Goal: Transaction & Acquisition: Purchase product/service

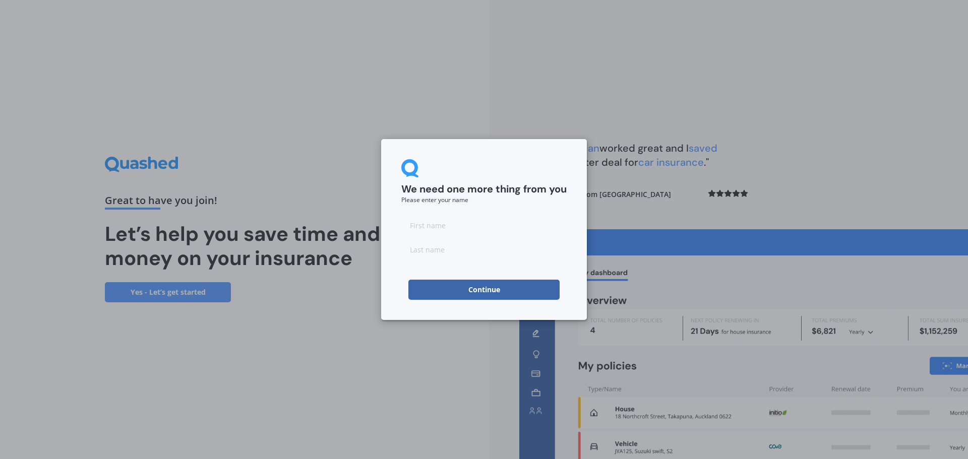
click at [441, 223] on input at bounding box center [483, 225] width 165 height 20
type input "Callum"
type input "[PERSON_NAME]"
click at [424, 293] on button "Continue" at bounding box center [483, 290] width 151 height 20
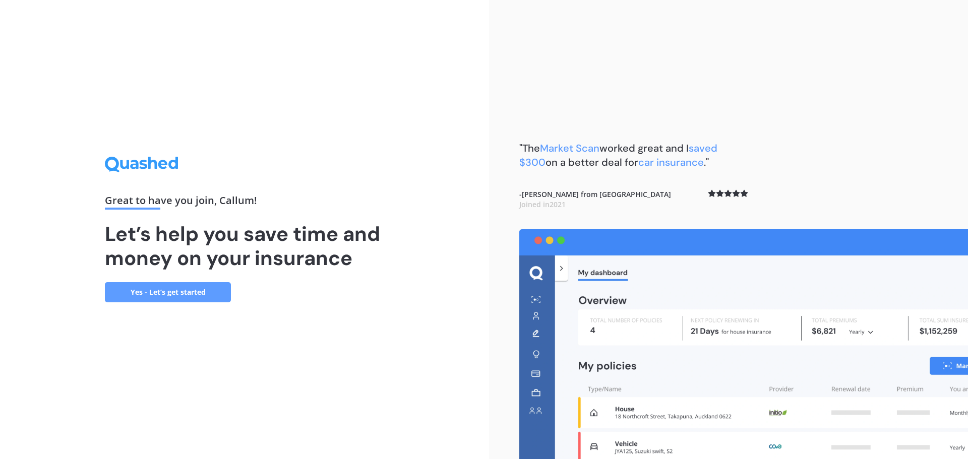
click at [190, 282] on link "Yes - Let’s get started" at bounding box center [168, 292] width 126 height 20
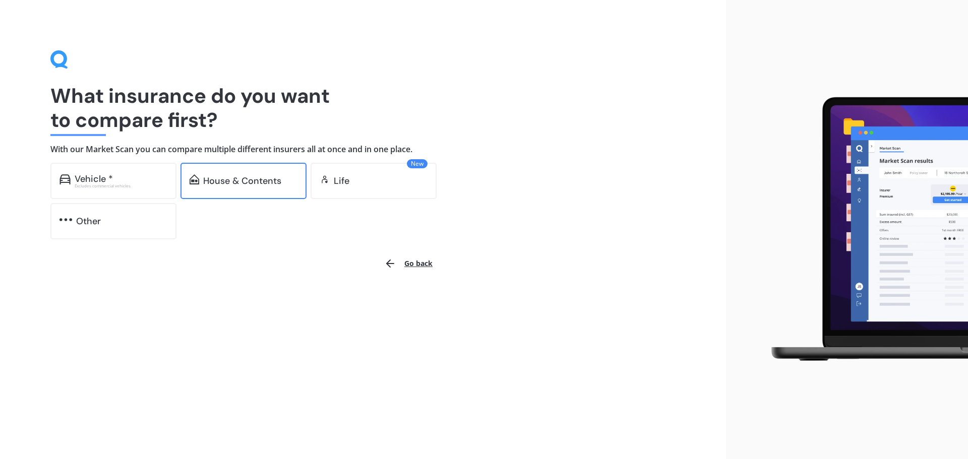
click at [240, 184] on div "House & Contents" at bounding box center [242, 181] width 78 height 10
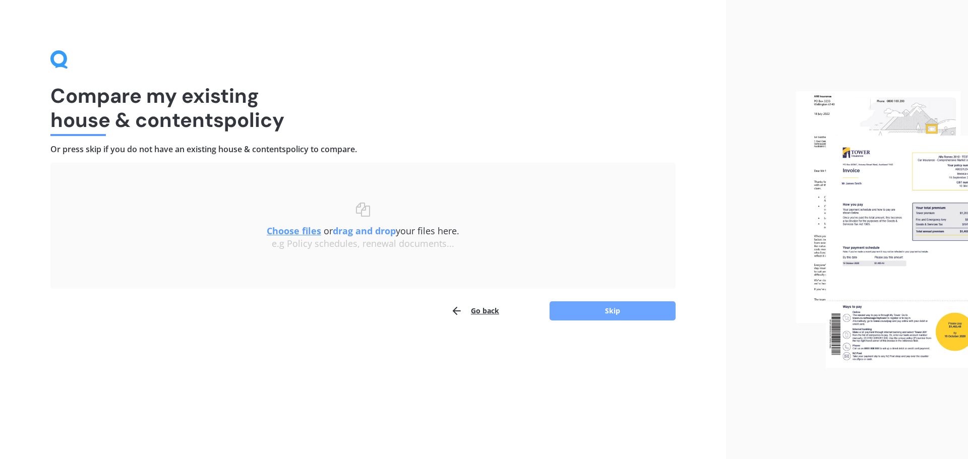
click at [598, 317] on button "Skip" at bounding box center [613, 311] width 126 height 19
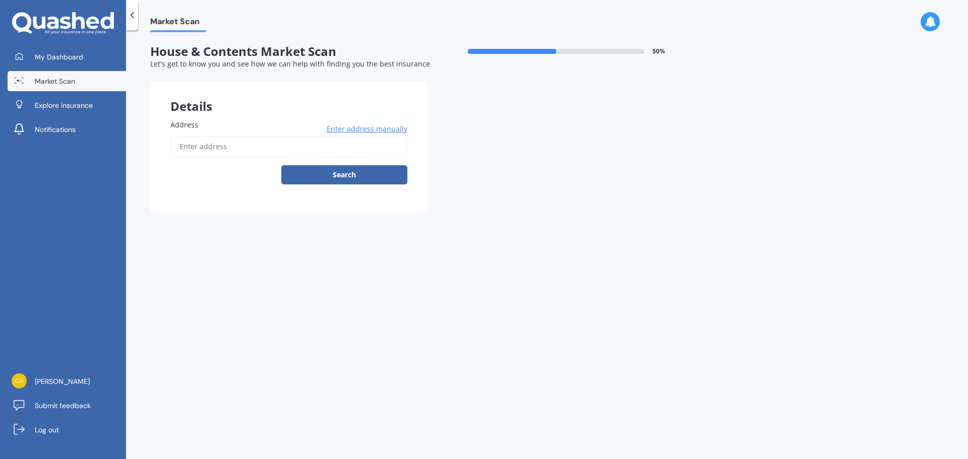
click at [135, 23] on div at bounding box center [132, 15] width 12 height 30
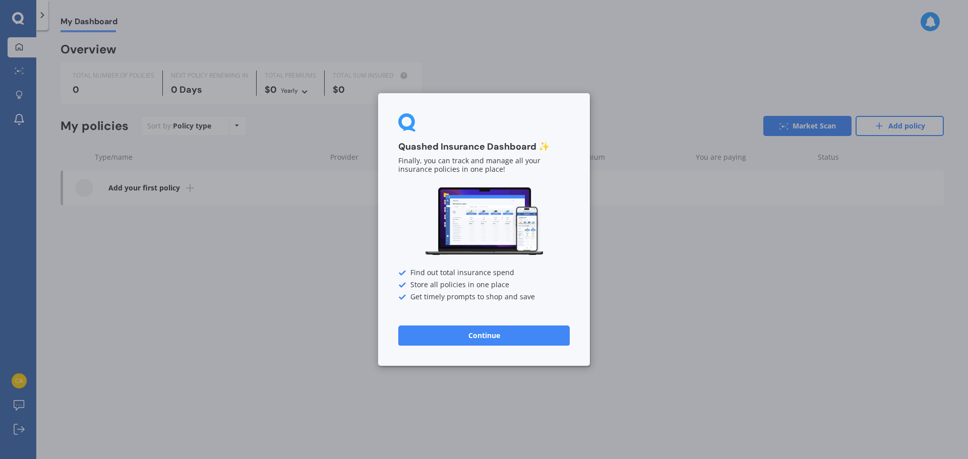
click at [343, 264] on div "Quashed Insurance Dashboard ✨ Finally, you can track and manage all your insura…" at bounding box center [484, 229] width 968 height 459
click at [482, 334] on button "Continue" at bounding box center [483, 336] width 171 height 20
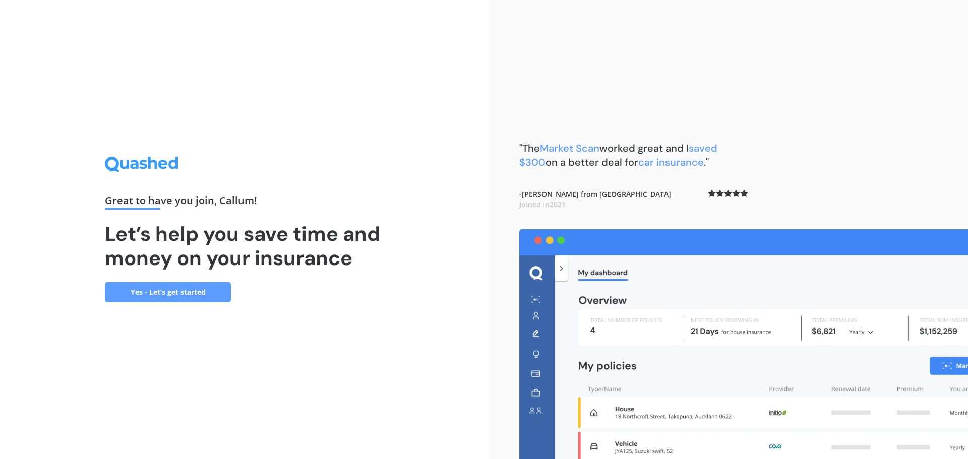
click at [176, 293] on link "Yes - Let’s get started" at bounding box center [168, 292] width 126 height 20
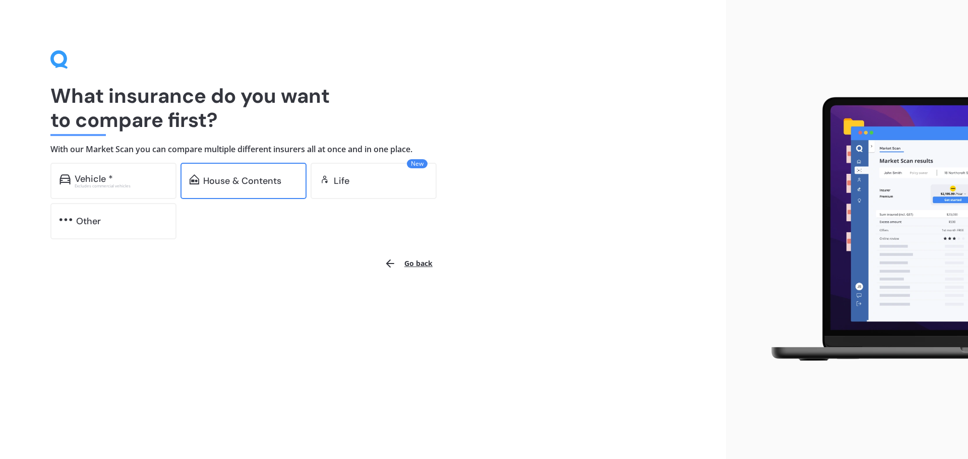
click at [228, 185] on div "House & Contents" at bounding box center [242, 181] width 78 height 10
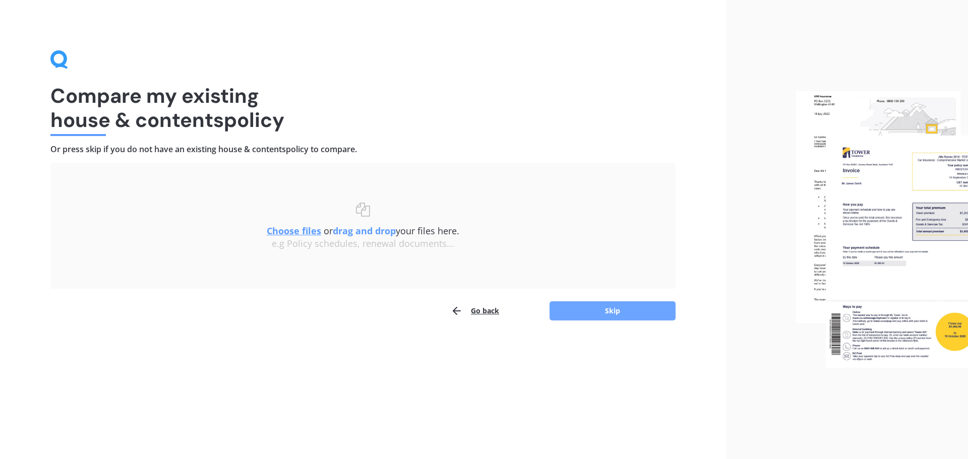
click at [613, 314] on button "Skip" at bounding box center [613, 311] width 126 height 19
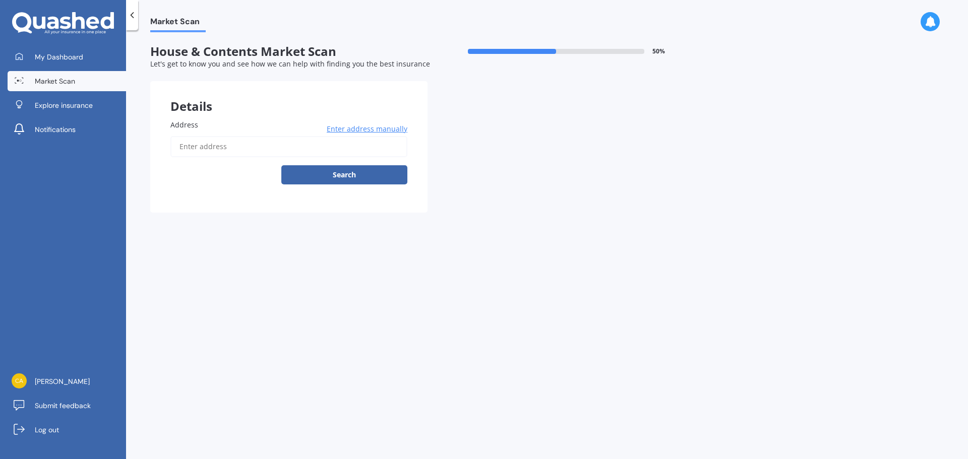
click at [203, 147] on input "Address" at bounding box center [288, 146] width 237 height 21
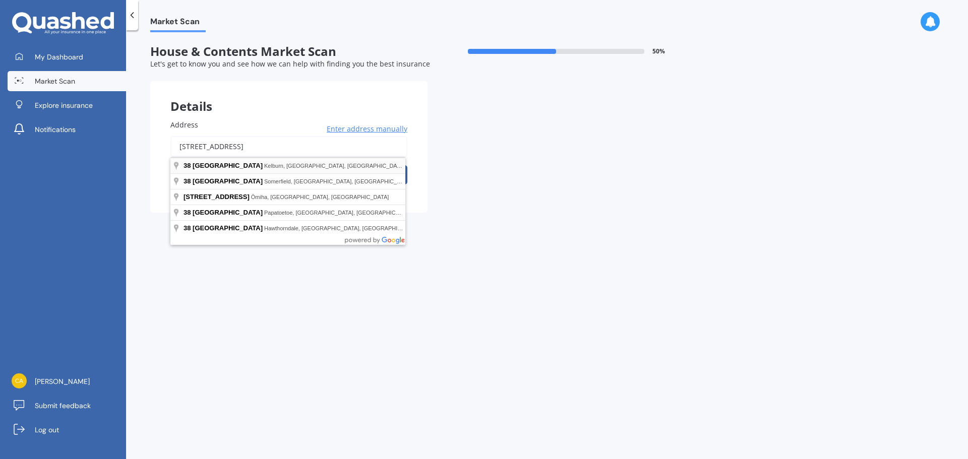
type input "[STREET_ADDRESS]"
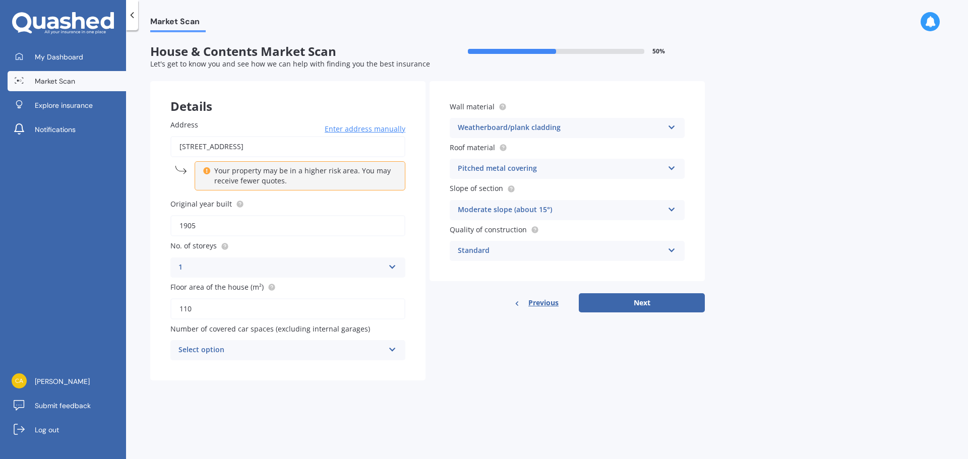
click at [392, 348] on icon at bounding box center [392, 347] width 9 height 7
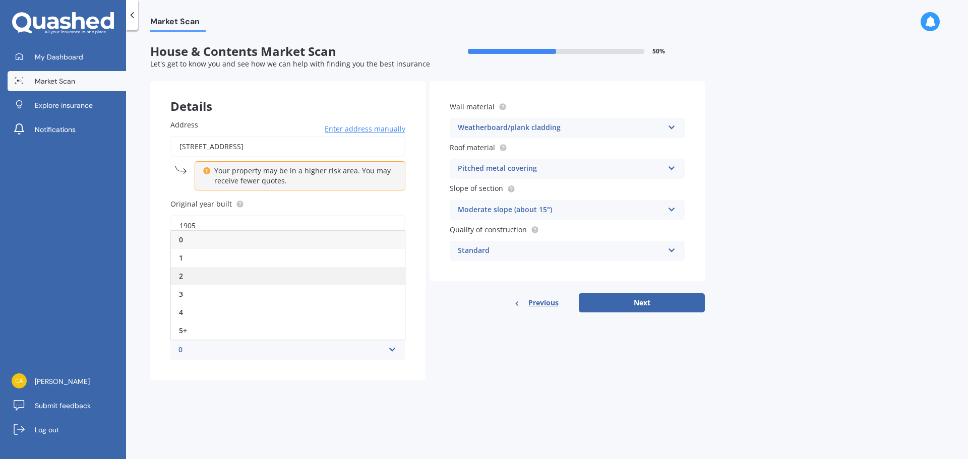
click at [258, 276] on div "2" at bounding box center [288, 276] width 234 height 18
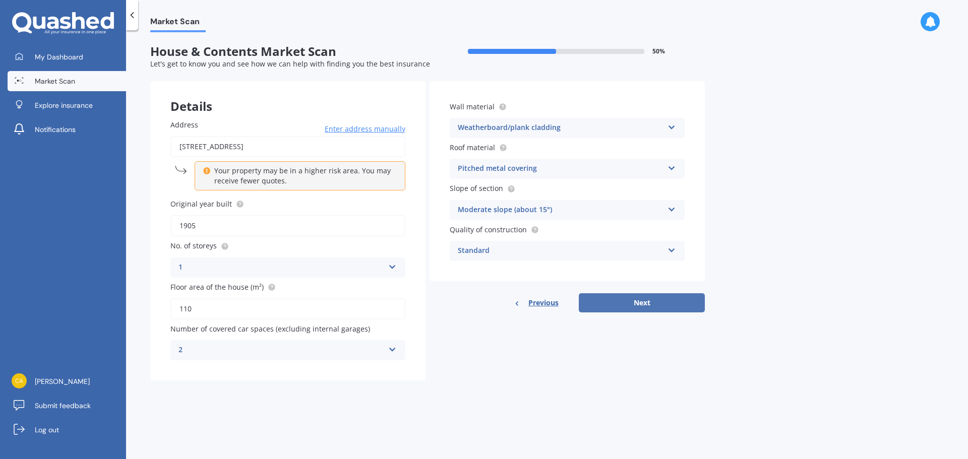
click at [631, 302] on button "Next" at bounding box center [642, 302] width 126 height 19
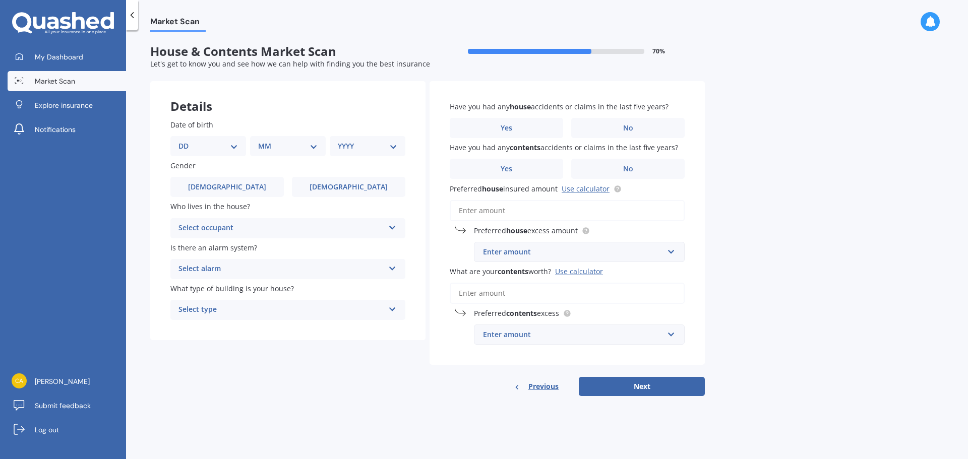
click at [212, 143] on select "DD 01 02 03 04 05 06 07 08 09 10 11 12 13 14 15 16 17 18 19 20 21 22 23 24 25 2…" at bounding box center [209, 146] width 60 height 11
select select "10"
click at [187, 141] on select "DD 01 02 03 04 05 06 07 08 09 10 11 12 13 14 15 16 17 18 19 20 21 22 23 24 25 2…" at bounding box center [209, 146] width 60 height 11
click at [292, 150] on select "MM 01 02 03 04 05 06 07 08 09 10 11 12" at bounding box center [289, 146] width 55 height 11
select select "08"
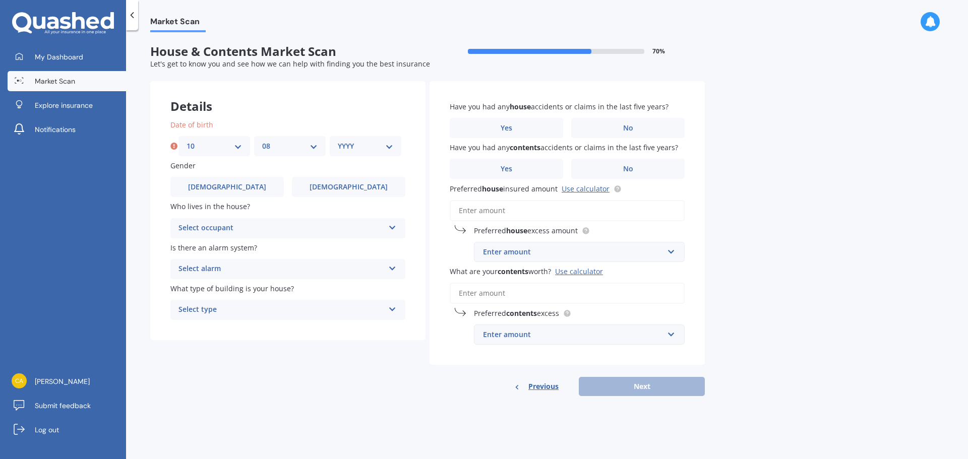
click at [262, 141] on select "MM 01 02 03 04 05 06 07 08 09 10 11 12" at bounding box center [289, 146] width 55 height 11
click at [363, 147] on select "YYYY 2009 2008 2007 2006 2005 2004 2003 2002 2001 2000 1999 1998 1997 1996 1995…" at bounding box center [365, 146] width 55 height 11
select select "1968"
click at [338, 141] on select "YYYY 2009 2008 2007 2006 2005 2004 2003 2002 2001 2000 1999 1998 1997 1996 1995…" at bounding box center [365, 146] width 55 height 11
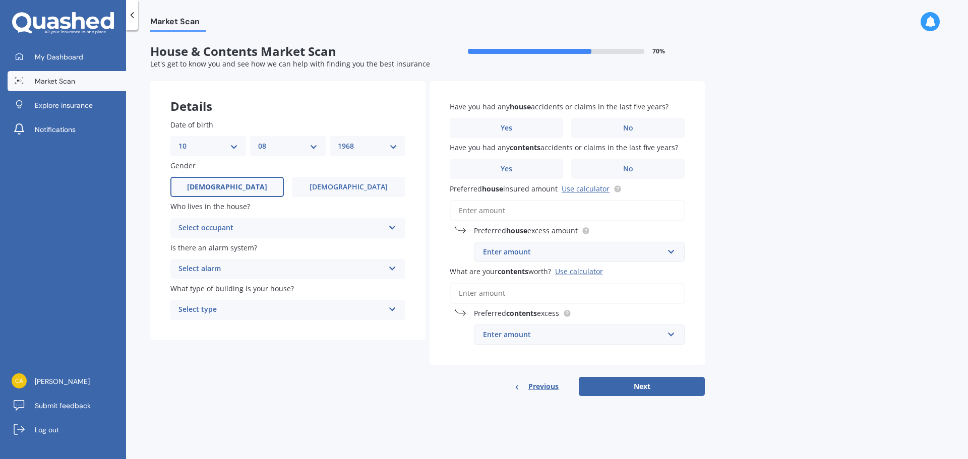
click at [232, 181] on label "[DEMOGRAPHIC_DATA]" at bounding box center [226, 187] width 113 height 20
click at [0, 0] on input "[DEMOGRAPHIC_DATA]" at bounding box center [0, 0] width 0 height 0
click at [238, 226] on div "Select occupant" at bounding box center [282, 228] width 206 height 12
click at [232, 269] on span "Owner + Boarder" at bounding box center [208, 266] width 58 height 10
click at [232, 269] on div "Select alarm" at bounding box center [282, 269] width 206 height 12
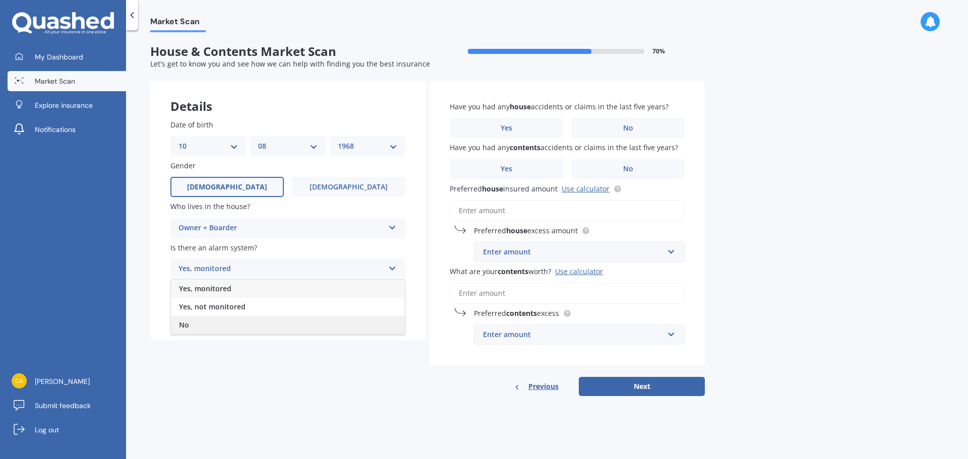
click at [223, 326] on div "No" at bounding box center [288, 325] width 234 height 18
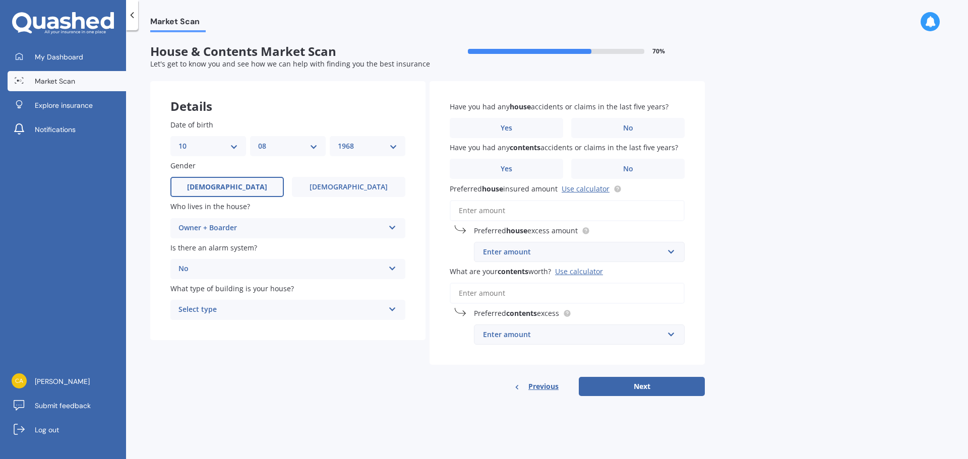
click at [277, 314] on div "Select type" at bounding box center [282, 310] width 206 height 12
click at [266, 335] on div "Freestanding" at bounding box center [288, 330] width 234 height 18
click at [661, 129] on label "No" at bounding box center [627, 128] width 113 height 20
click at [0, 0] on input "No" at bounding box center [0, 0] width 0 height 0
click at [629, 165] on span "No" at bounding box center [628, 169] width 10 height 9
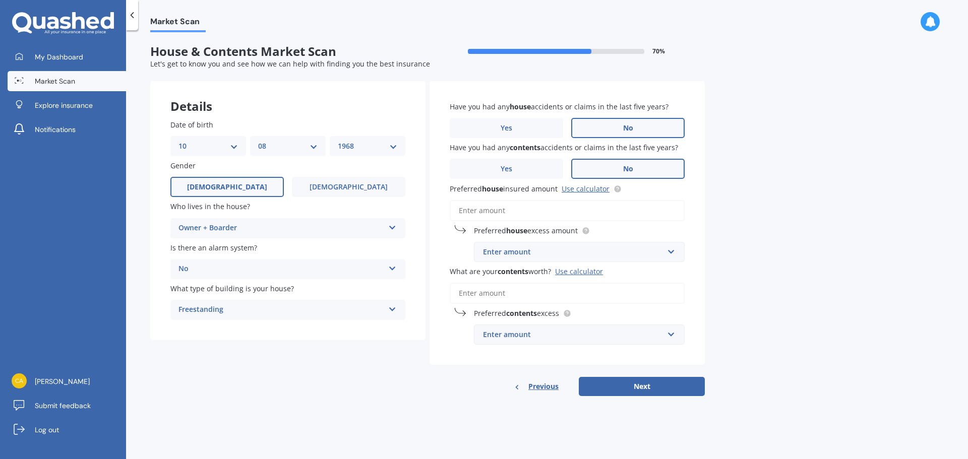
click at [0, 0] on input "No" at bounding box center [0, 0] width 0 height 0
click at [513, 216] on input "Preferred house insured amount Use calculator" at bounding box center [567, 210] width 235 height 21
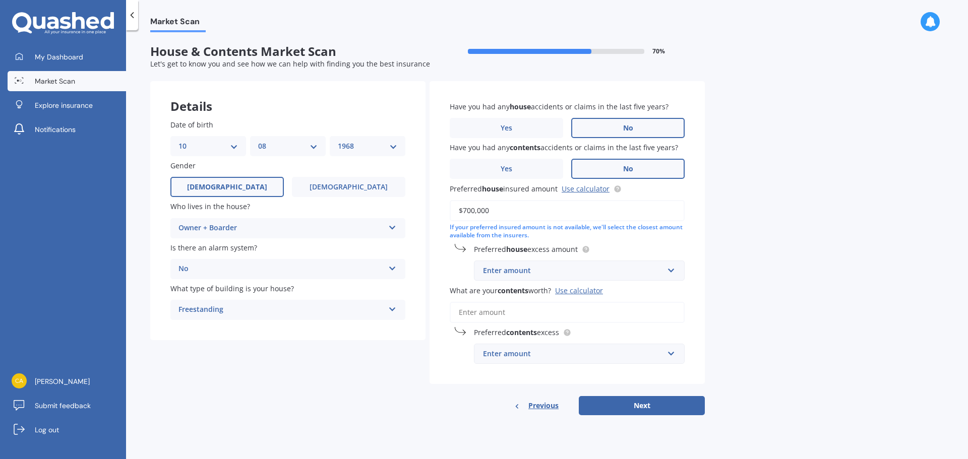
type input "$700,000"
click at [601, 266] on div "Enter amount" at bounding box center [573, 270] width 181 height 11
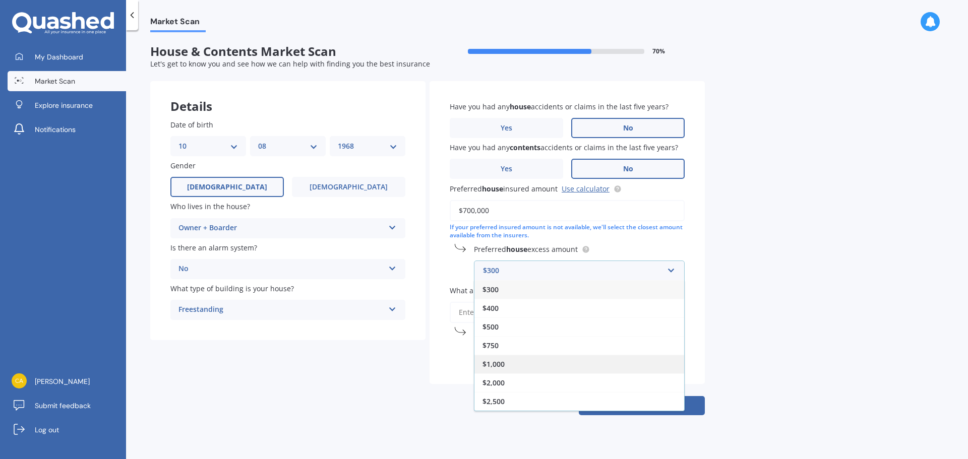
click at [534, 363] on div "$1,000" at bounding box center [580, 364] width 210 height 19
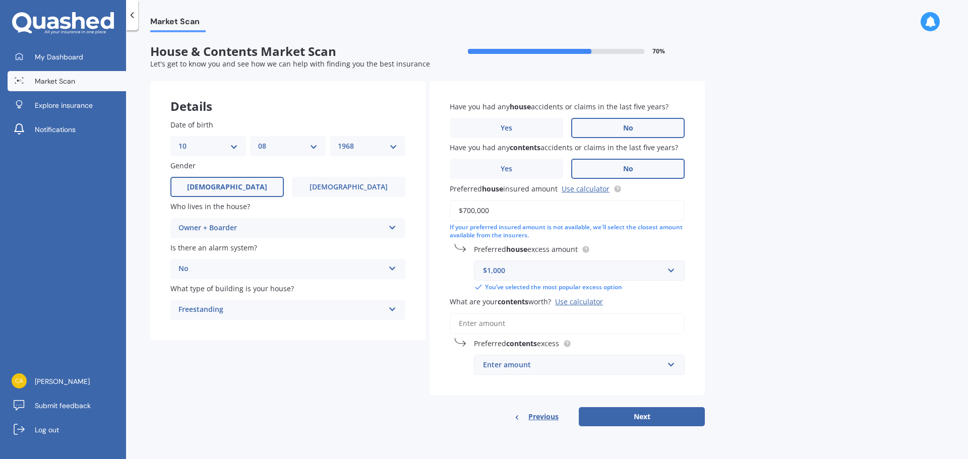
click at [498, 324] on input "What are your contents worth? Use calculator" at bounding box center [567, 323] width 235 height 21
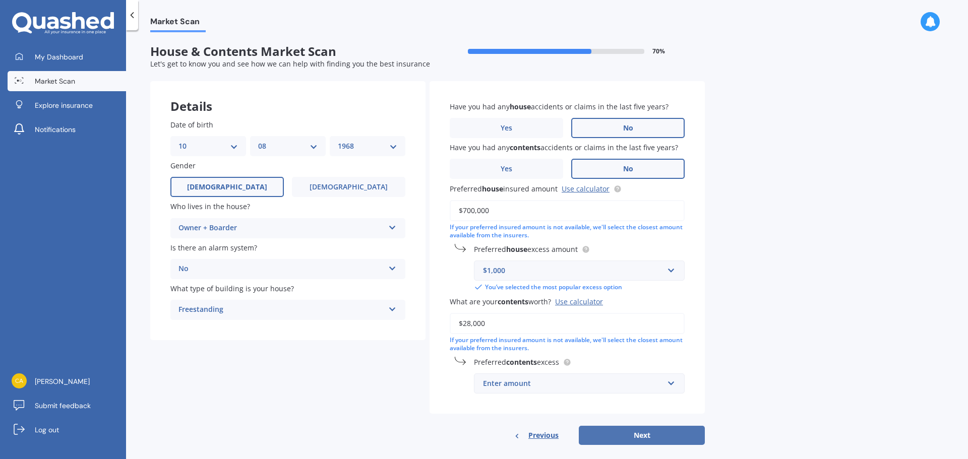
type input "$28,000"
click at [630, 440] on button "Next" at bounding box center [642, 435] width 126 height 19
click at [515, 391] on input "text" at bounding box center [576, 383] width 202 height 19
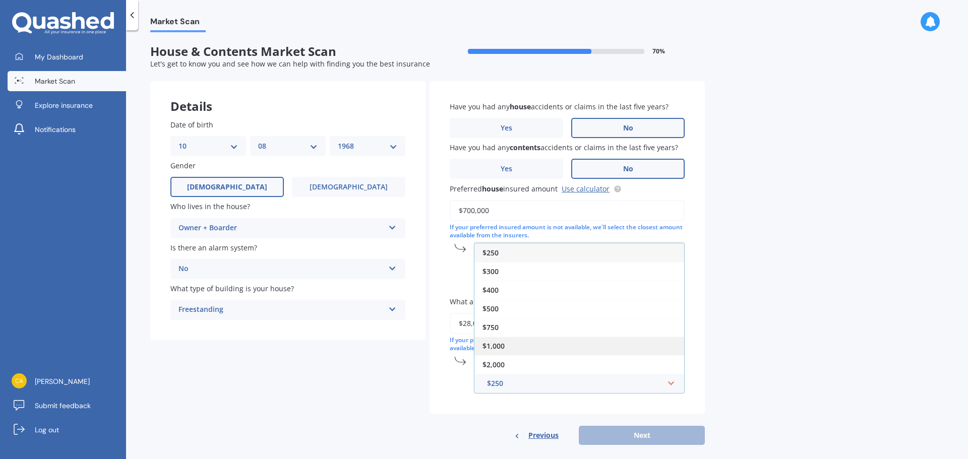
click at [504, 348] on span "$1,000" at bounding box center [494, 346] width 22 height 10
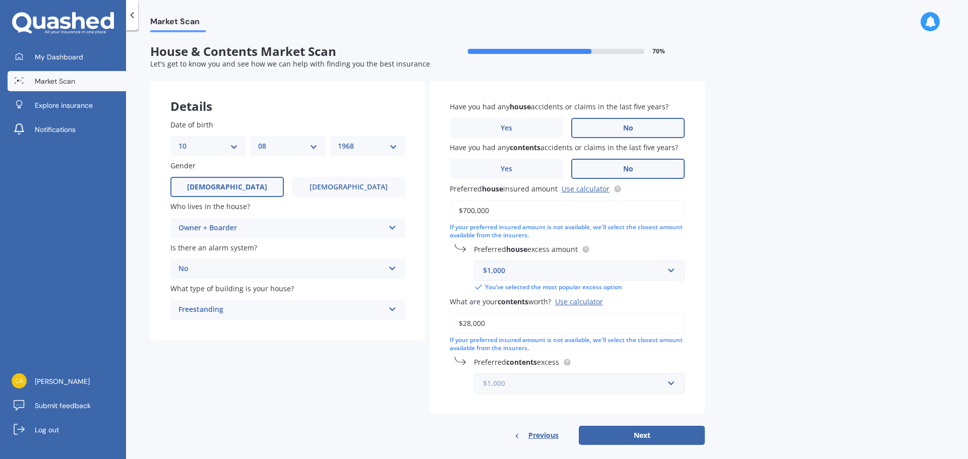
click at [671, 384] on input "text" at bounding box center [576, 383] width 202 height 19
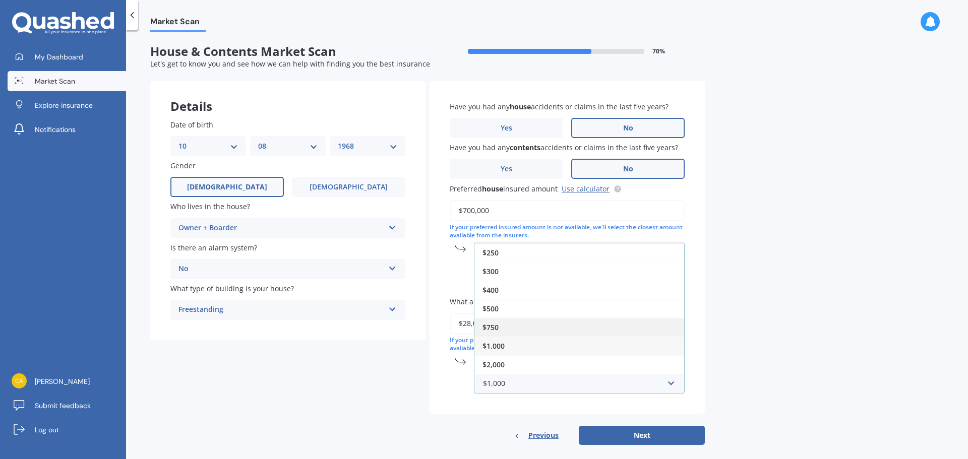
click at [514, 327] on div "$750" at bounding box center [580, 327] width 210 height 19
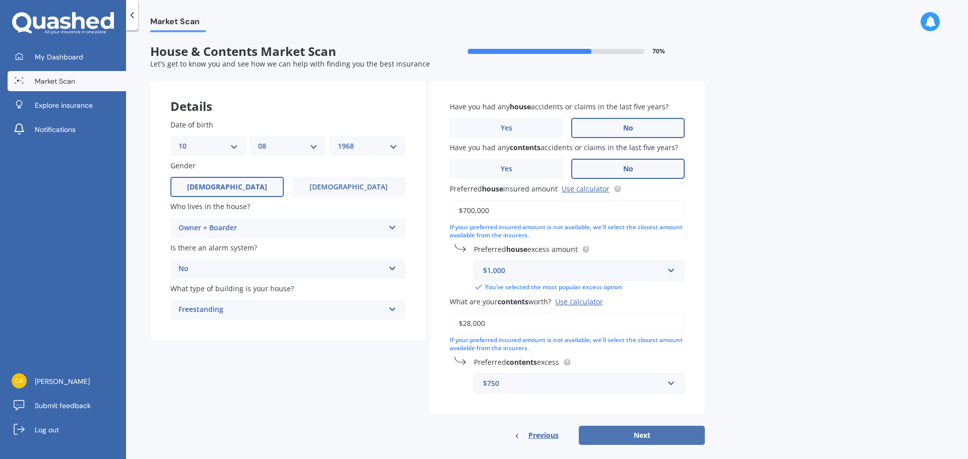
click at [638, 432] on button "Next" at bounding box center [642, 435] width 126 height 19
select select "10"
select select "08"
select select "1968"
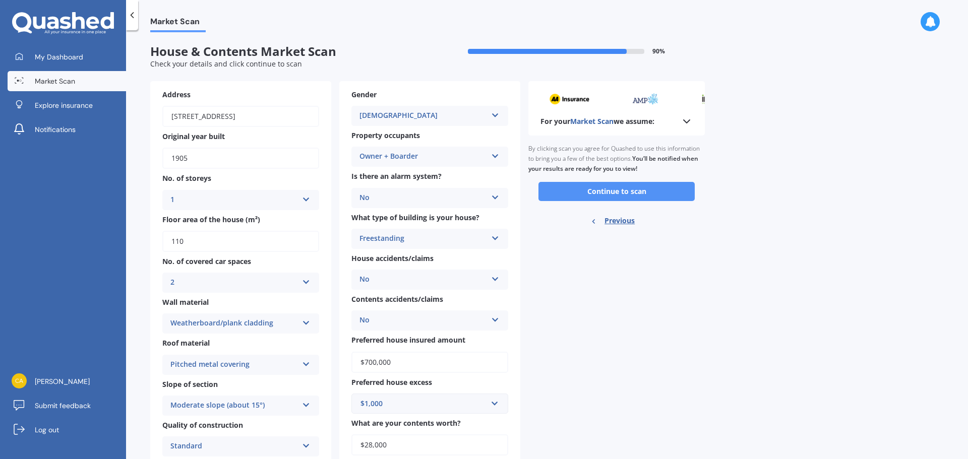
click at [634, 191] on button "Continue to scan" at bounding box center [617, 191] width 156 height 19
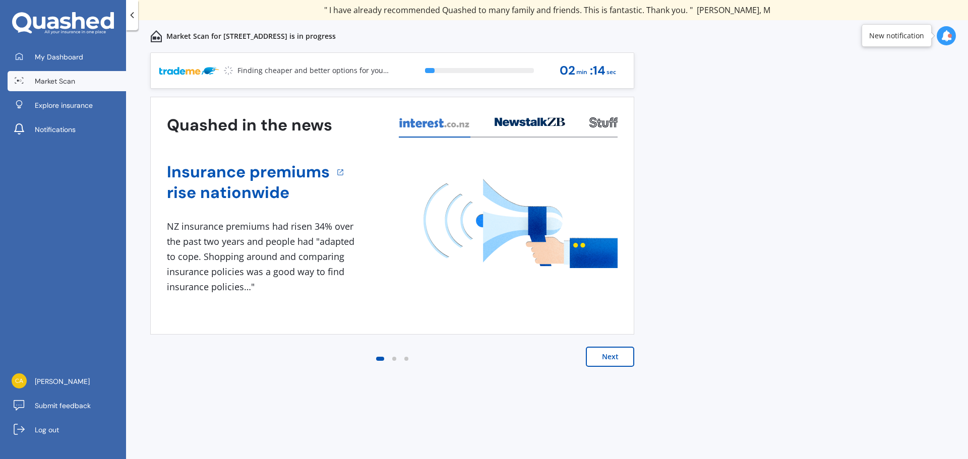
click at [621, 356] on button "Next" at bounding box center [610, 357] width 48 height 20
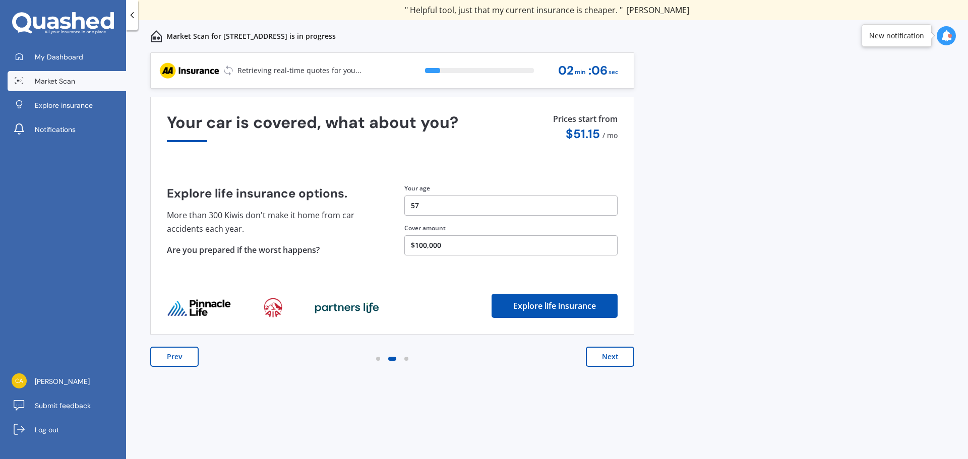
click at [611, 361] on button "Next" at bounding box center [610, 357] width 48 height 20
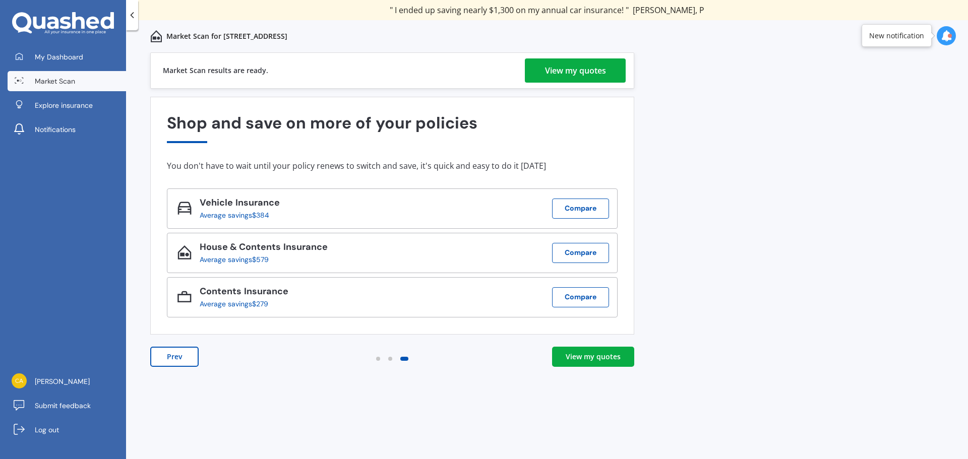
click at [596, 71] on div "View my quotes" at bounding box center [575, 70] width 61 height 24
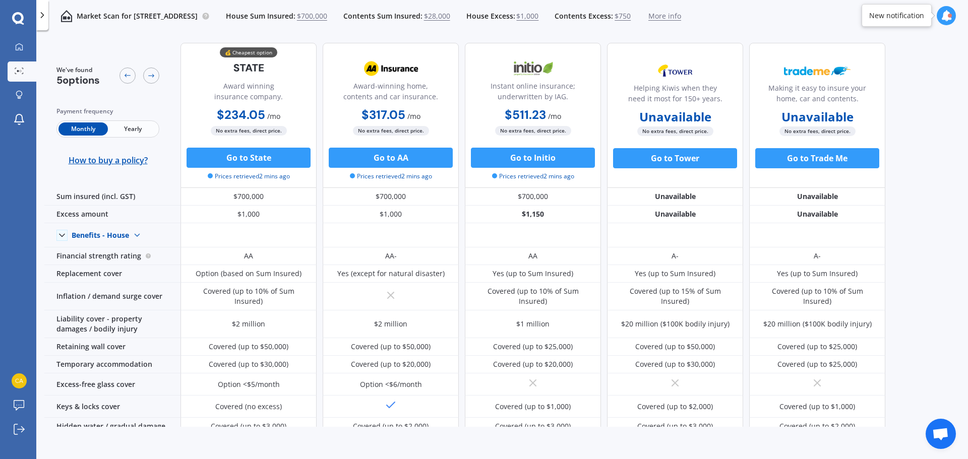
click at [141, 128] on span "Yearly" at bounding box center [132, 129] width 49 height 13
click at [125, 75] on icon at bounding box center [128, 76] width 8 height 8
click at [147, 76] on div at bounding box center [151, 76] width 16 height 16
click at [539, 14] on span "$1,000" at bounding box center [527, 16] width 22 height 10
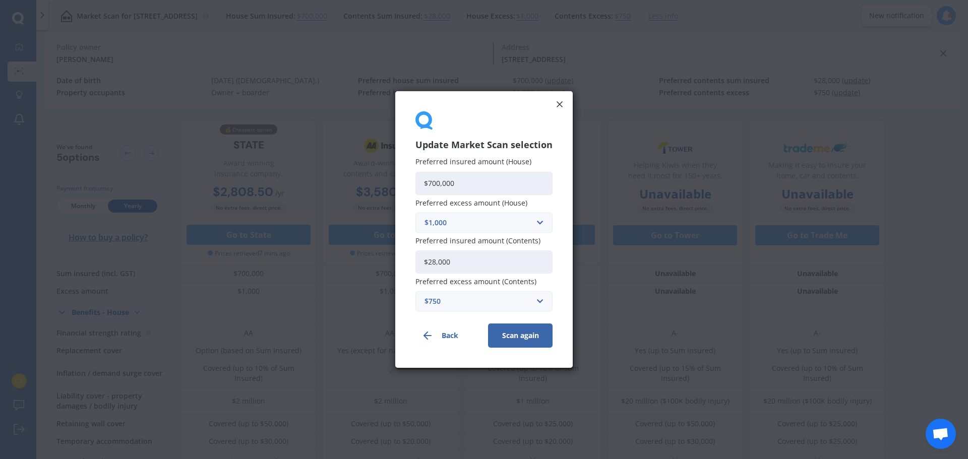
click at [437, 261] on input "$28,000" at bounding box center [484, 262] width 137 height 23
click at [540, 295] on input "text" at bounding box center [481, 301] width 128 height 19
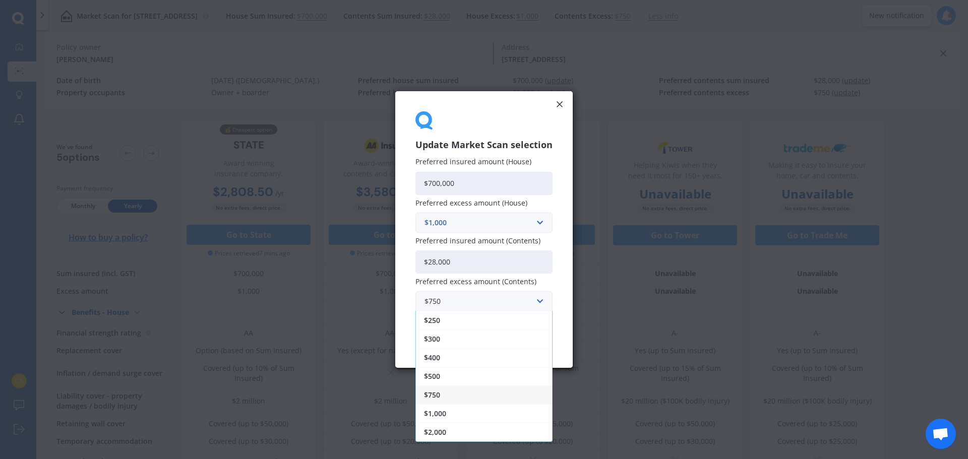
drag, startPoint x: 440, startPoint y: 410, endPoint x: 424, endPoint y: 398, distance: 20.1
click at [439, 411] on span "$1,000" at bounding box center [435, 413] width 22 height 7
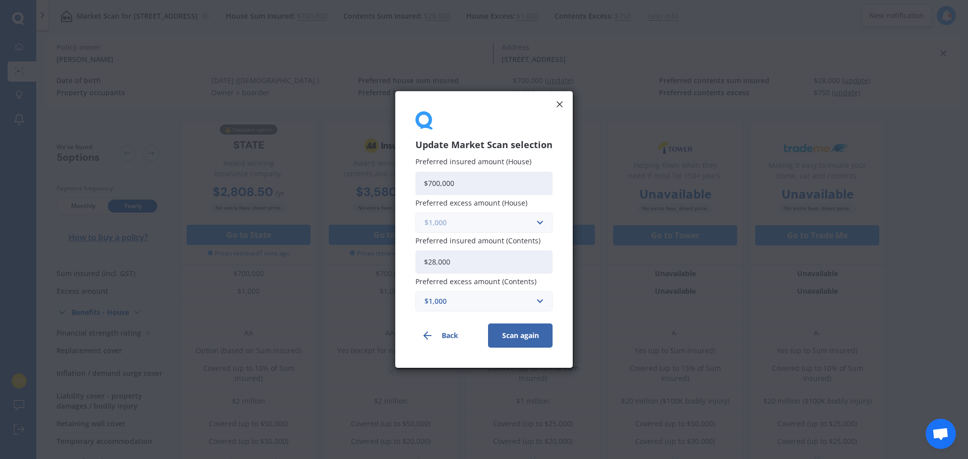
click at [538, 218] on input "text" at bounding box center [481, 222] width 128 height 19
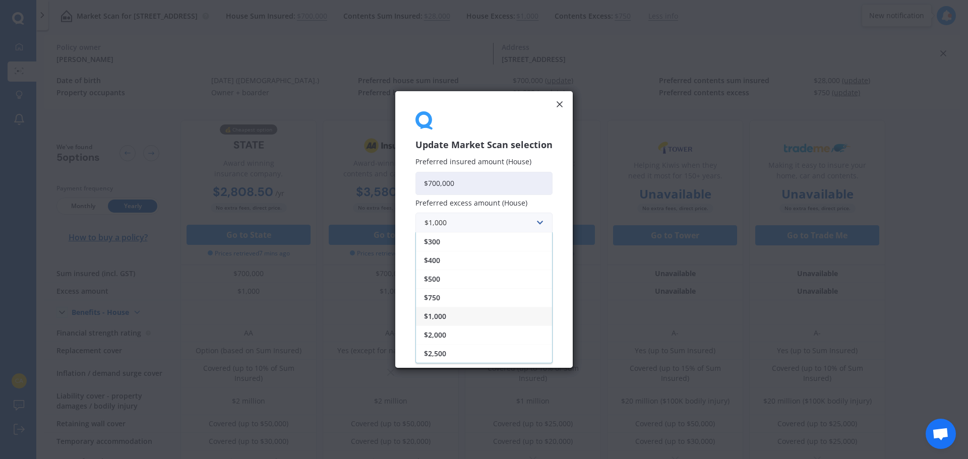
click at [452, 332] on div "$2,000" at bounding box center [484, 335] width 136 height 19
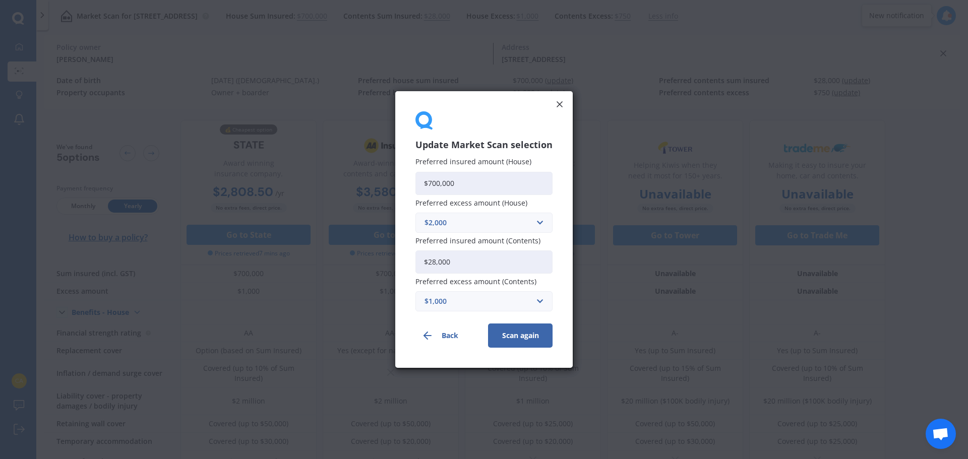
click at [537, 337] on button "Scan again" at bounding box center [520, 336] width 65 height 24
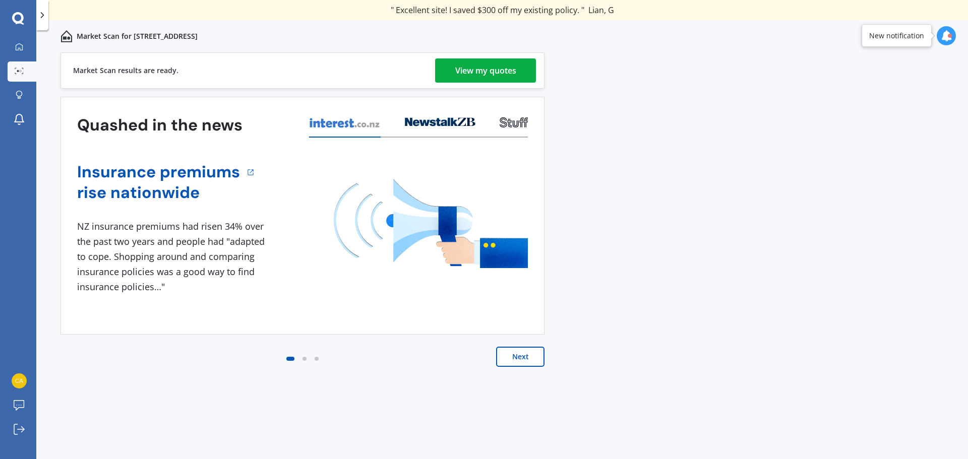
click at [509, 71] on div "View my quotes" at bounding box center [485, 70] width 61 height 24
